Goal: Task Accomplishment & Management: Use online tool/utility

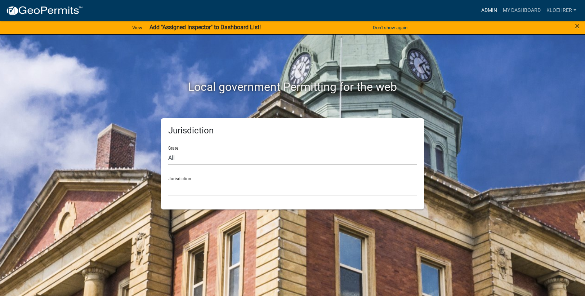
click at [492, 10] on link "Admin" at bounding box center [489, 11] width 22 height 14
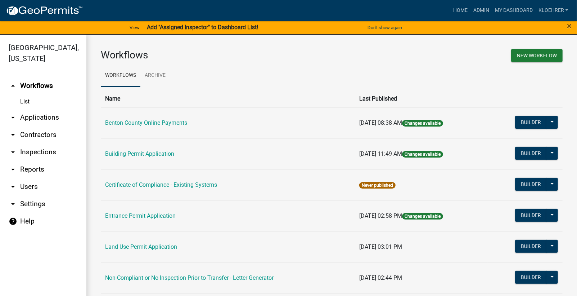
click at [36, 167] on link "arrow_drop_down Reports" at bounding box center [43, 169] width 86 height 17
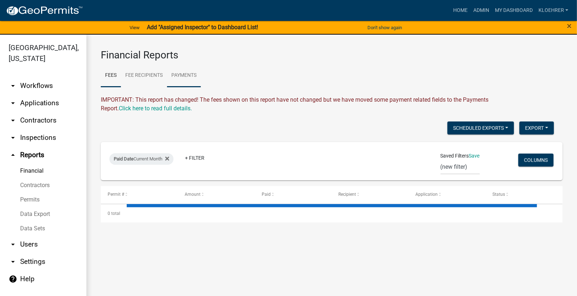
click at [196, 72] on link "Payments" at bounding box center [184, 75] width 34 height 23
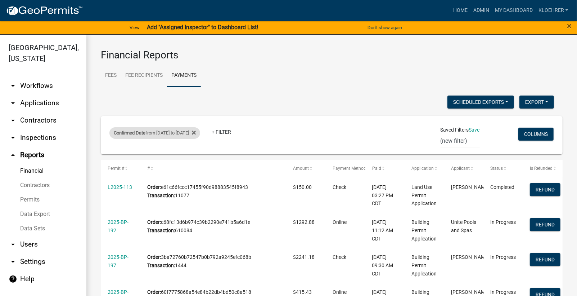
click at [200, 132] on div "Confirmed Date from [DATE] to [DATE]" at bounding box center [154, 133] width 91 height 12
select select "custom"
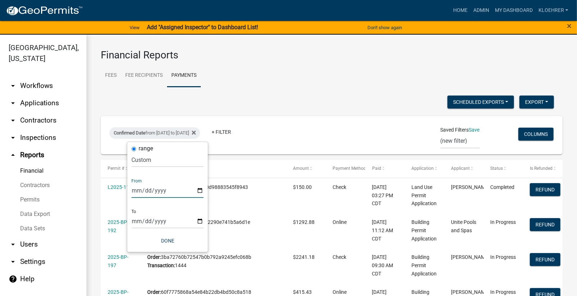
click at [144, 191] on input "[DATE]" at bounding box center [168, 190] width 72 height 15
type input "[DATE]"
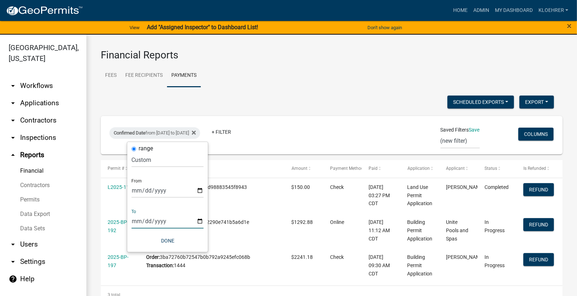
click at [147, 220] on input "[DATE]" at bounding box center [168, 220] width 72 height 15
type input "[DATE]"
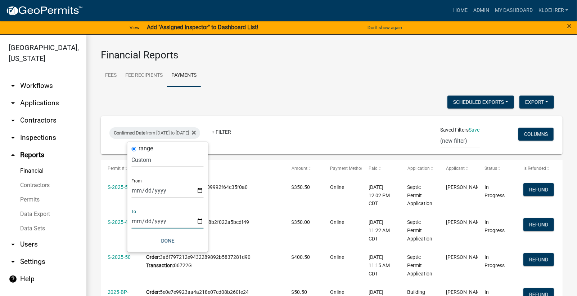
click at [332, 77] on ul "Fees Fee Recipients Payments" at bounding box center [332, 75] width 462 height 23
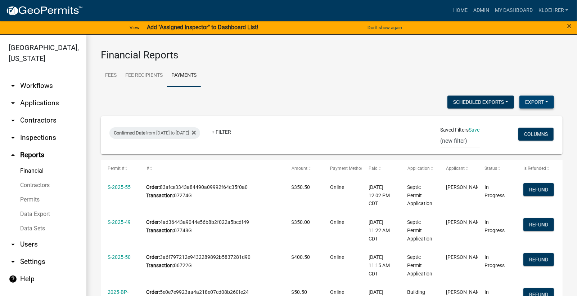
click at [531, 100] on button "Export" at bounding box center [537, 101] width 35 height 13
click at [492, 119] on button "Excel Format (.xlsx)" at bounding box center [519, 120] width 67 height 17
